Goal: Find specific page/section: Find specific page/section

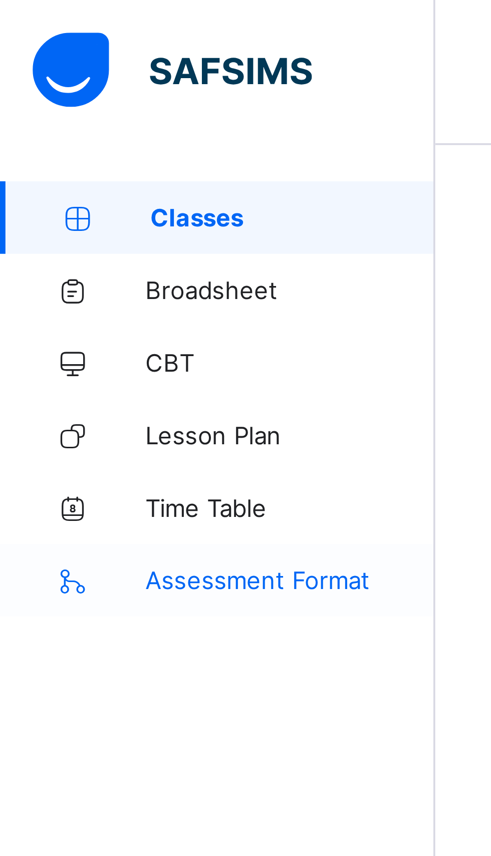
click at [89, 161] on span "Assessment Format" at bounding box center [80, 160] width 80 height 8
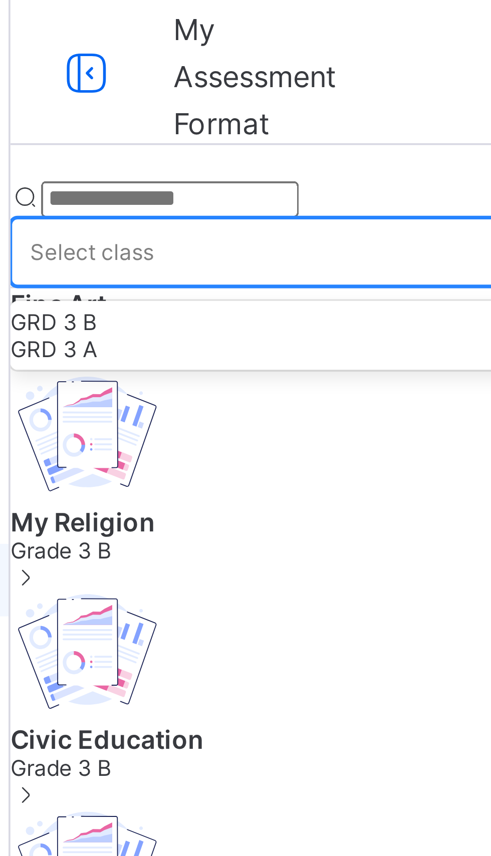
click at [207, 93] on div "GRD 3 A" at bounding box center [305, 97] width 370 height 8
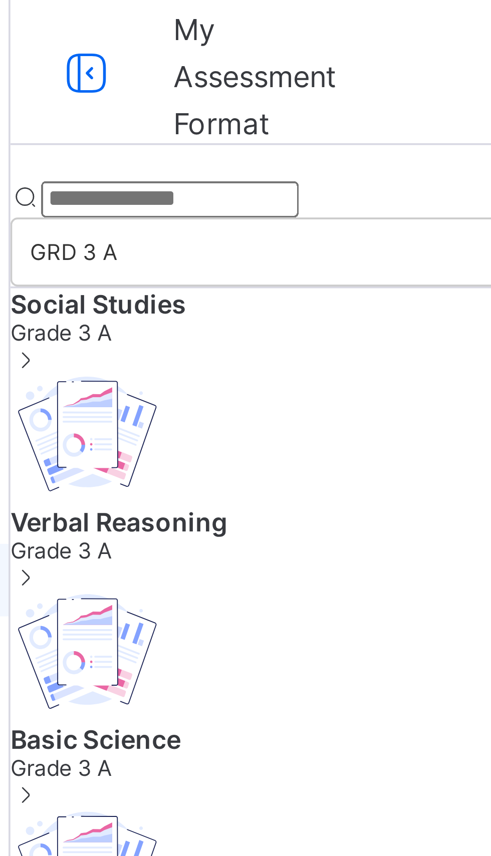
click at [129, 101] on span at bounding box center [124, 100] width 9 height 8
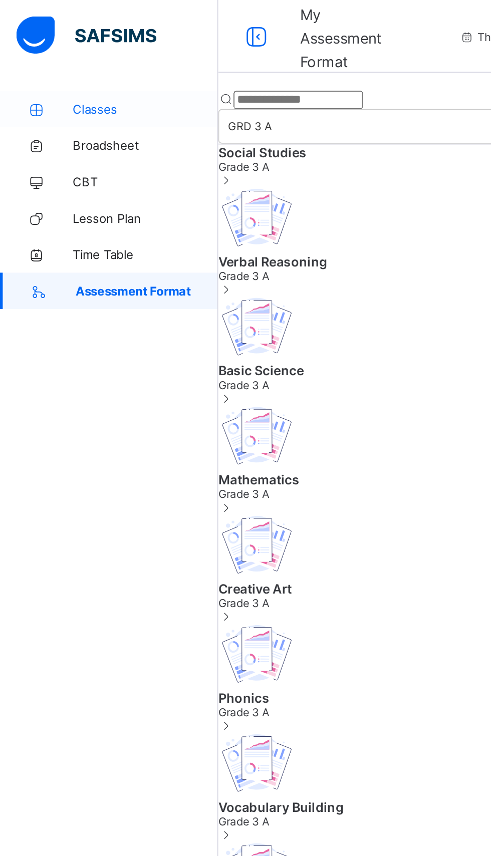
click at [60, 60] on span "Classes" at bounding box center [80, 60] width 80 height 8
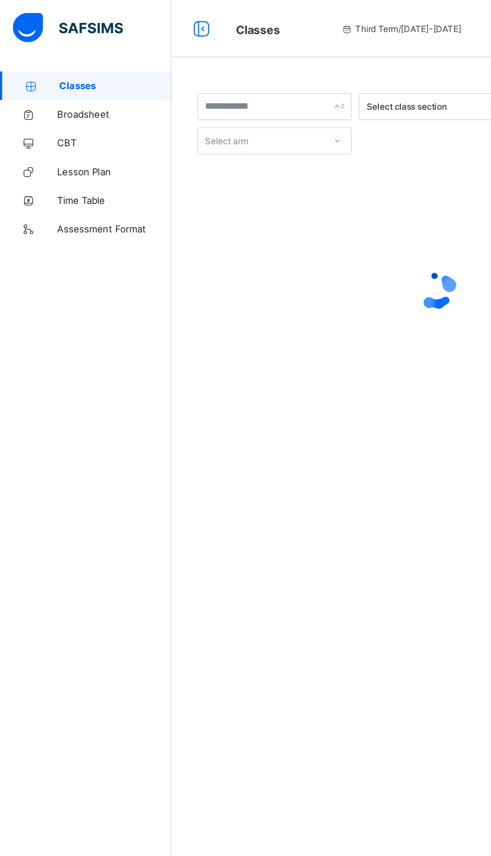
click at [18, 195] on div "Classes Broadsheet CBT Lesson Plan Time Table Assessment Format Help" at bounding box center [60, 448] width 120 height 816
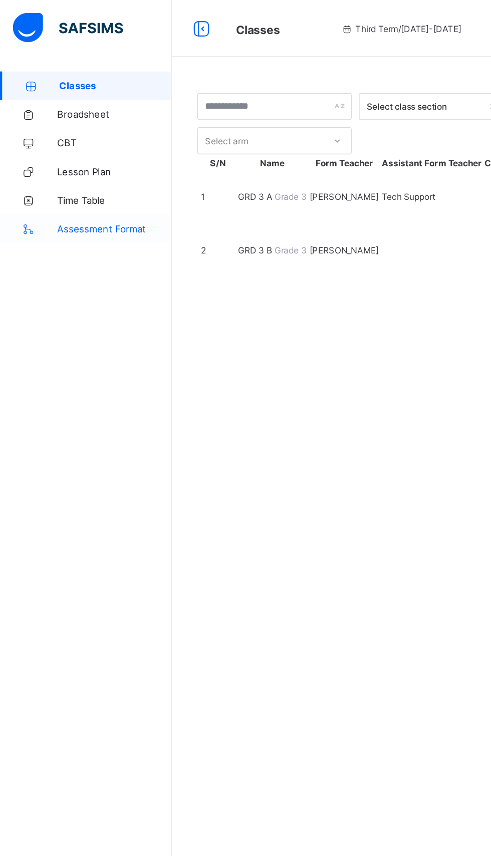
click at [25, 168] on link "Assessment Format" at bounding box center [60, 160] width 120 height 20
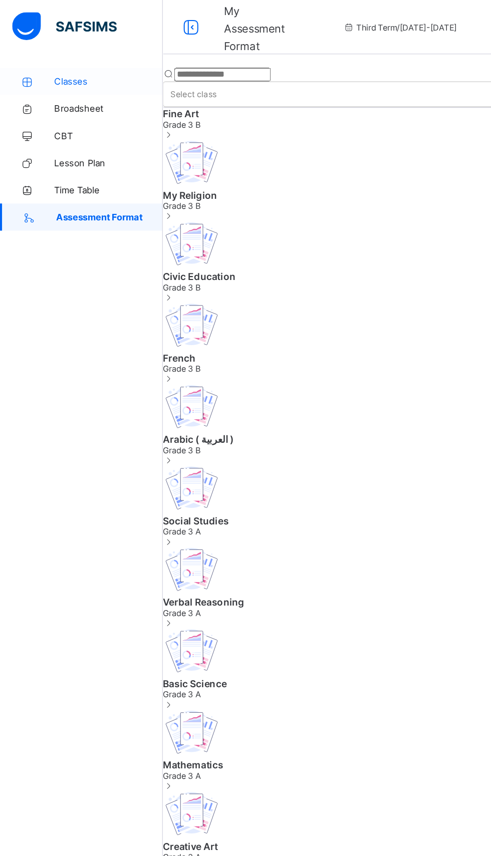
click at [53, 61] on span "Classes" at bounding box center [80, 60] width 80 height 8
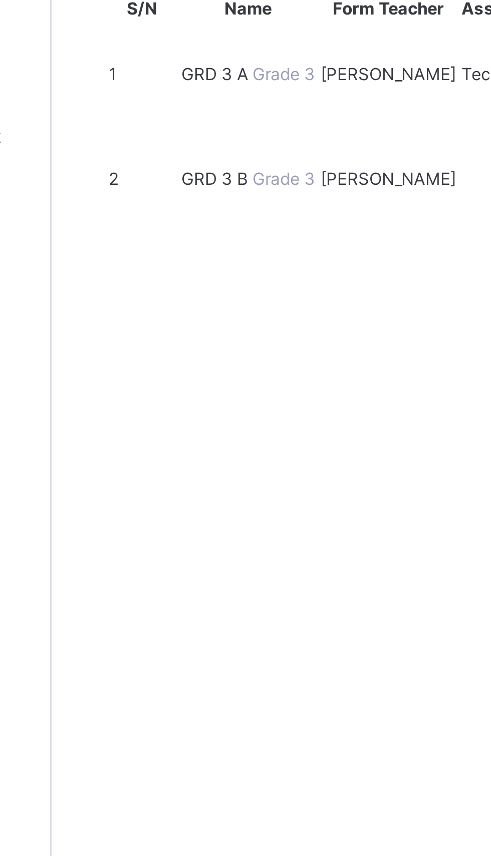
click at [192, 142] on span "Grade 3" at bounding box center [203, 138] width 23 height 8
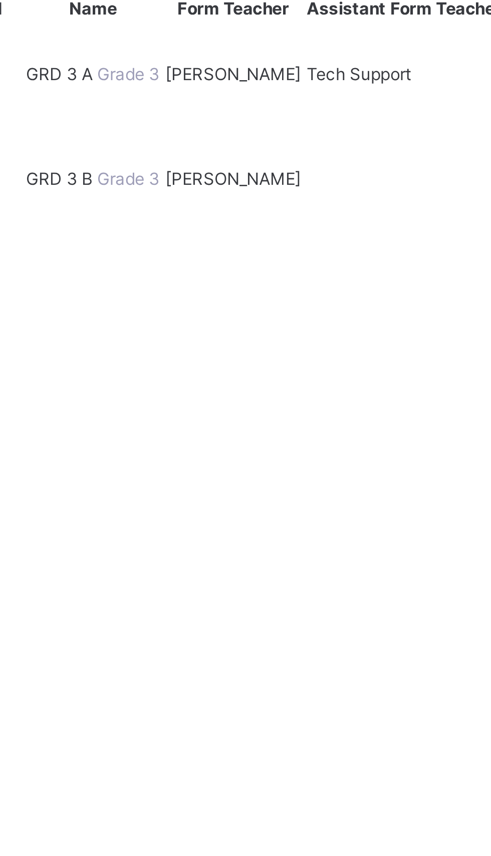
click at [192, 142] on span "GRD 3 A" at bounding box center [180, 138] width 26 height 8
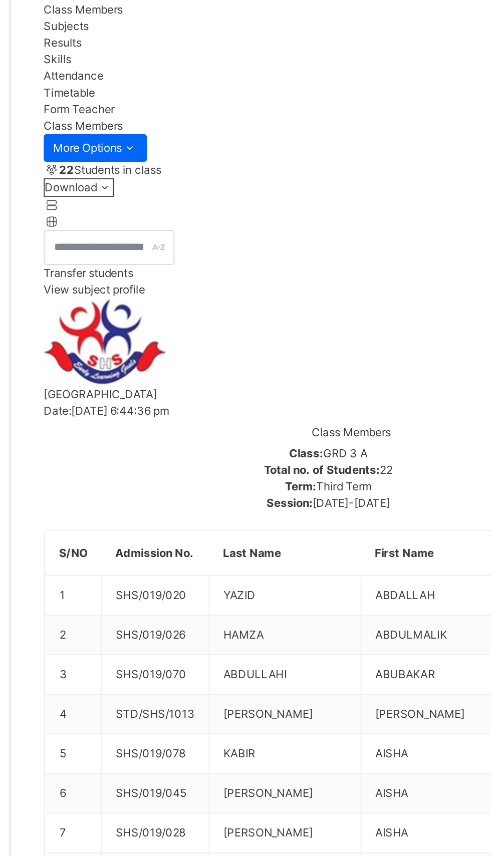
scroll to position [83, 0]
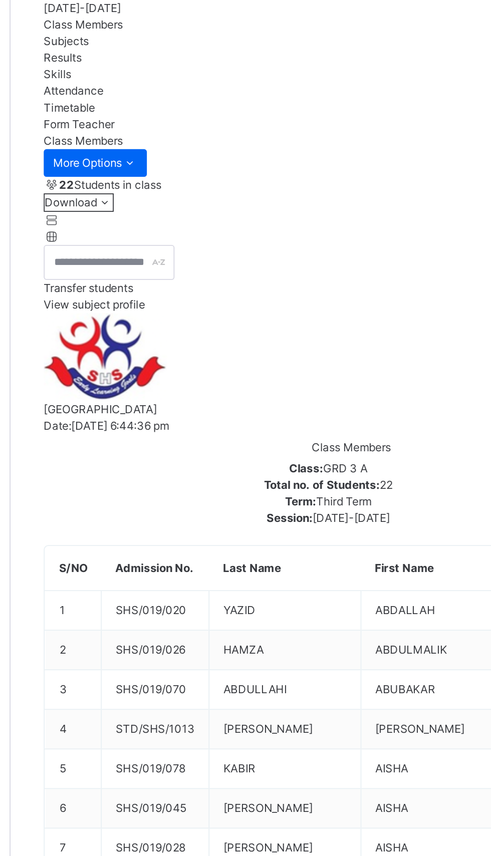
click at [206, 27] on div "Subjects" at bounding box center [305, 22] width 335 height 9
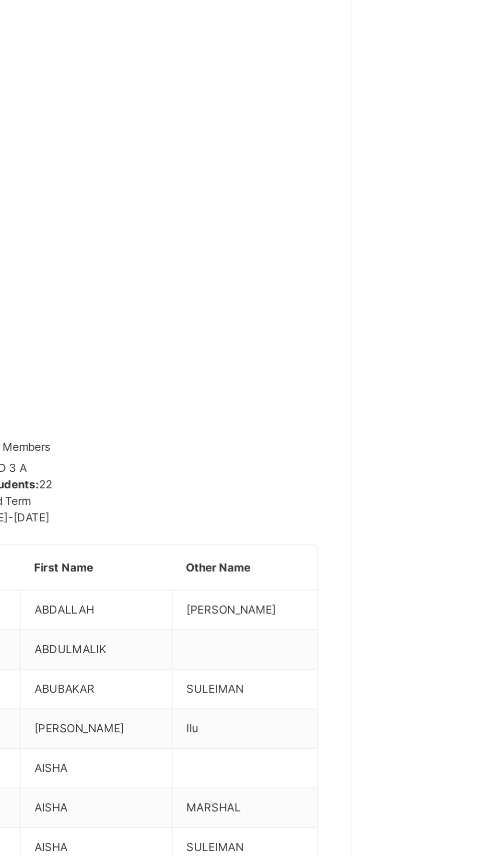
scroll to position [82, 0]
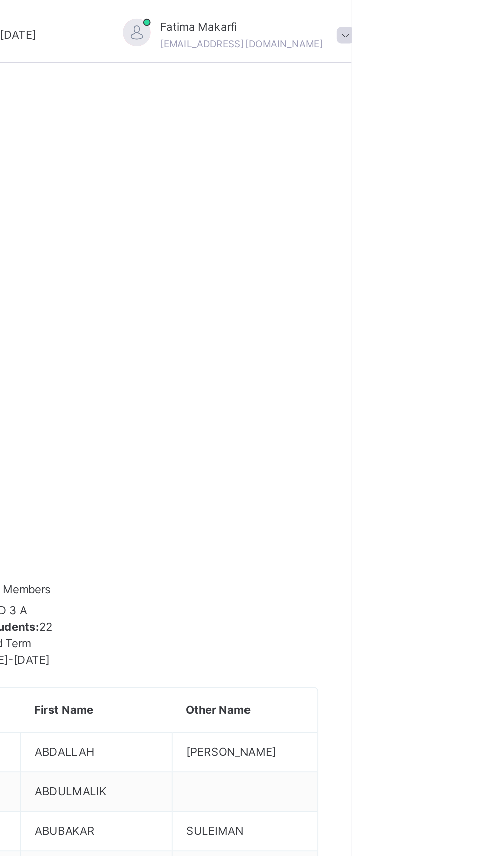
scroll to position [0, 0]
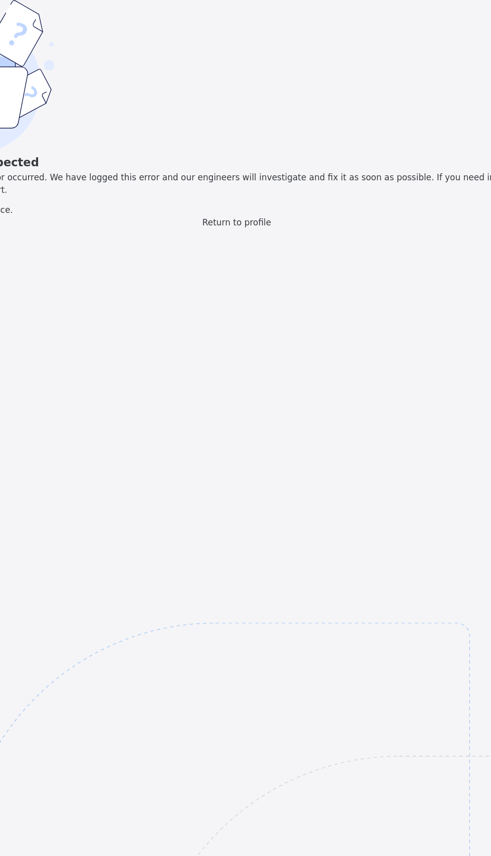
click at [270, 161] on span "Return to profile" at bounding box center [245, 157] width 49 height 7
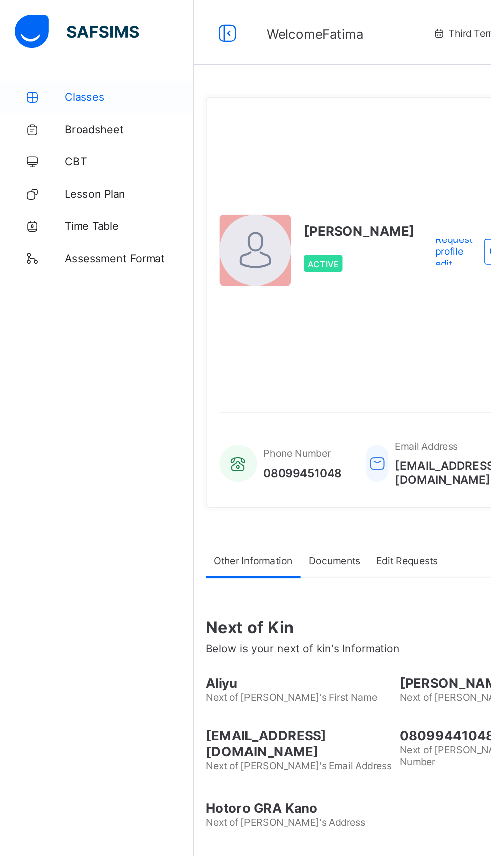
click at [60, 60] on span "Classes" at bounding box center [80, 60] width 80 height 8
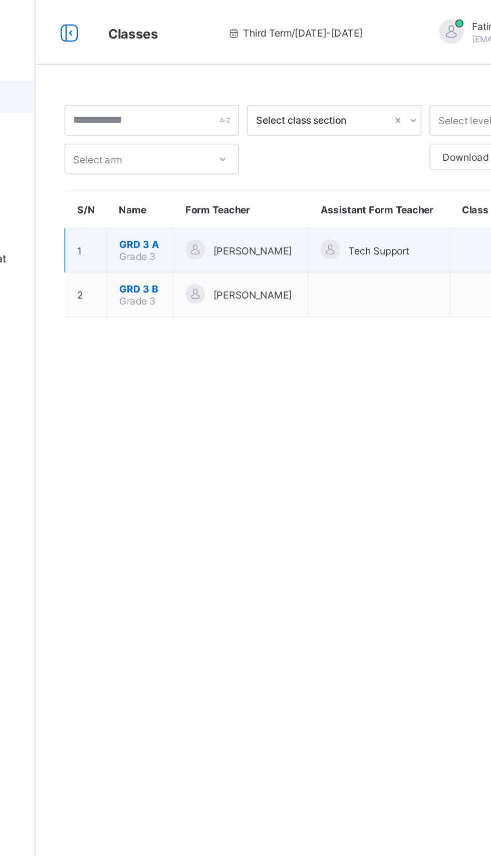
click at [177, 152] on span "GRD 3 A" at bounding box center [185, 152] width 26 height 8
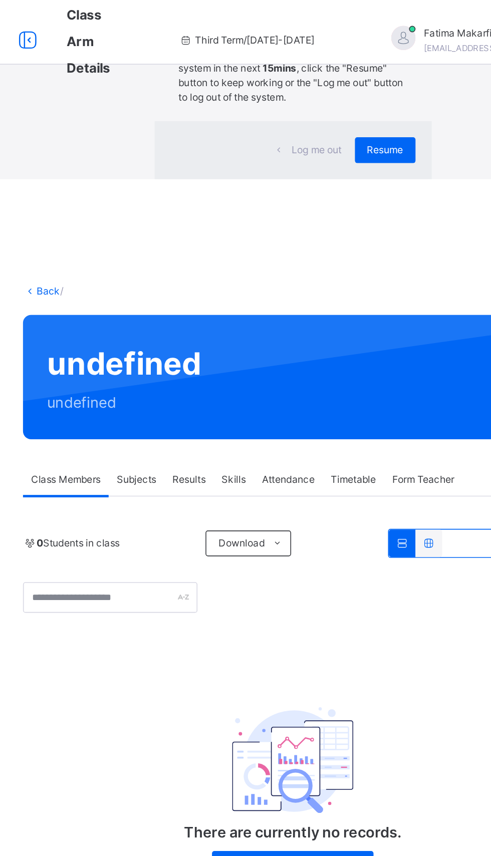
click at [372, 31] on div "×" at bounding box center [377, 20] width 10 height 21
